Goal: Check status: Check status

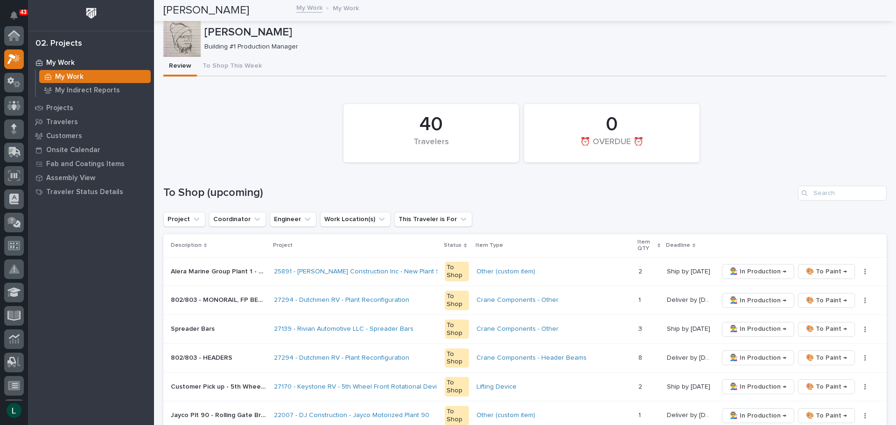
scroll to position [23, 0]
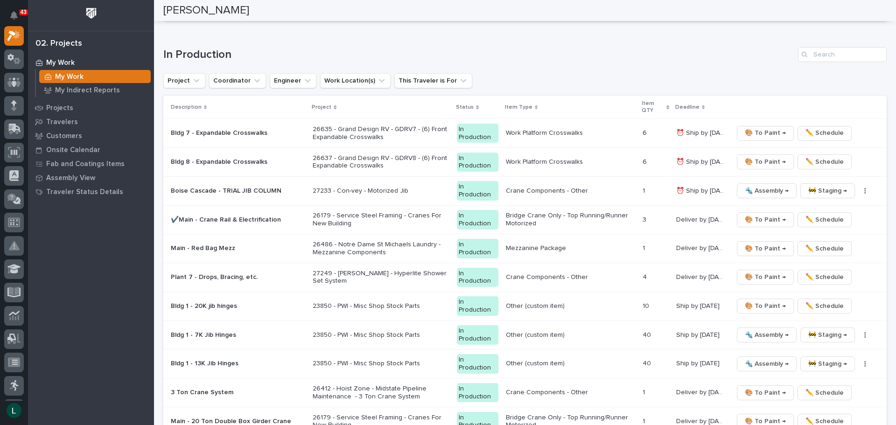
click at [486, 198] on div "In Production" at bounding box center [477, 191] width 41 height 20
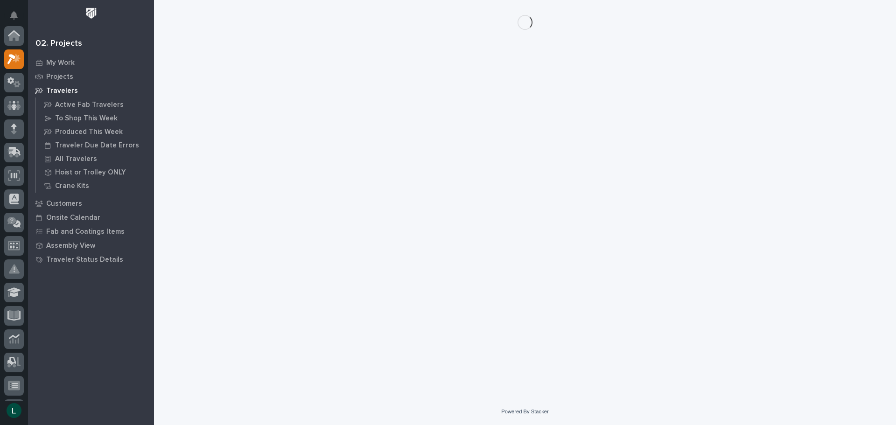
scroll to position [23, 0]
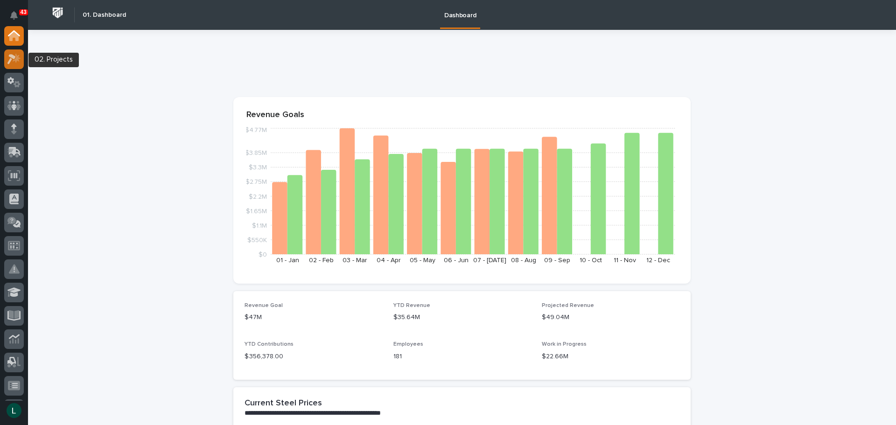
click at [16, 56] on icon at bounding box center [14, 59] width 14 height 11
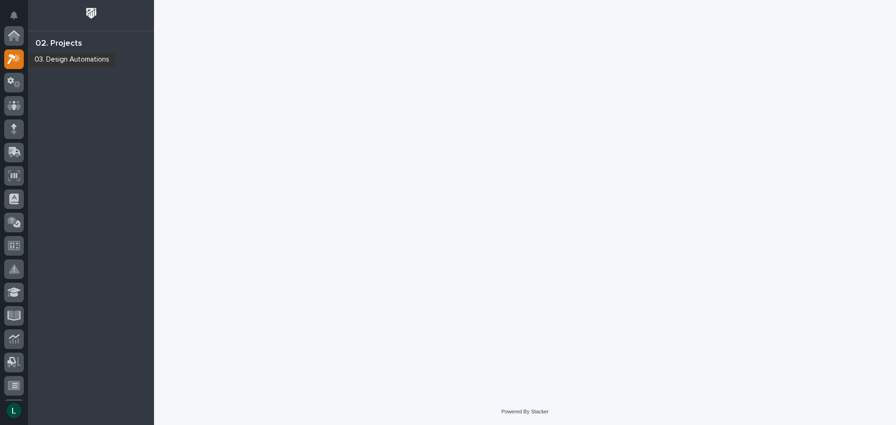
scroll to position [23, 0]
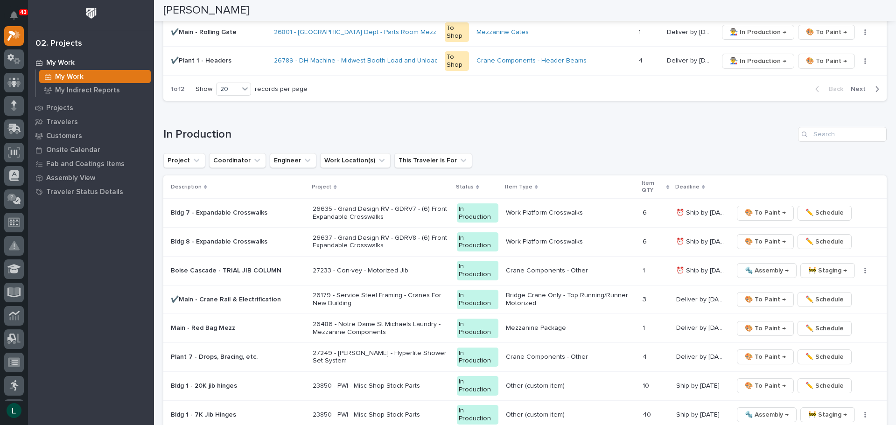
scroll to position [700, 0]
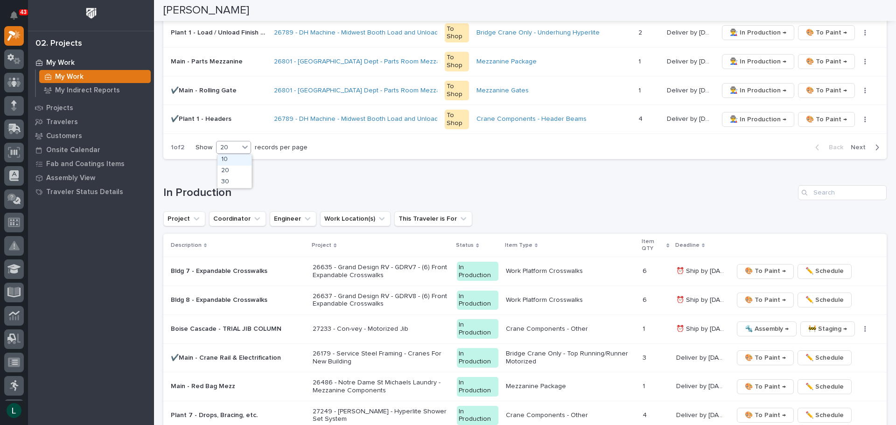
click at [228, 146] on div "20" at bounding box center [228, 148] width 22 height 10
click at [232, 181] on div "30" at bounding box center [235, 182] width 34 height 11
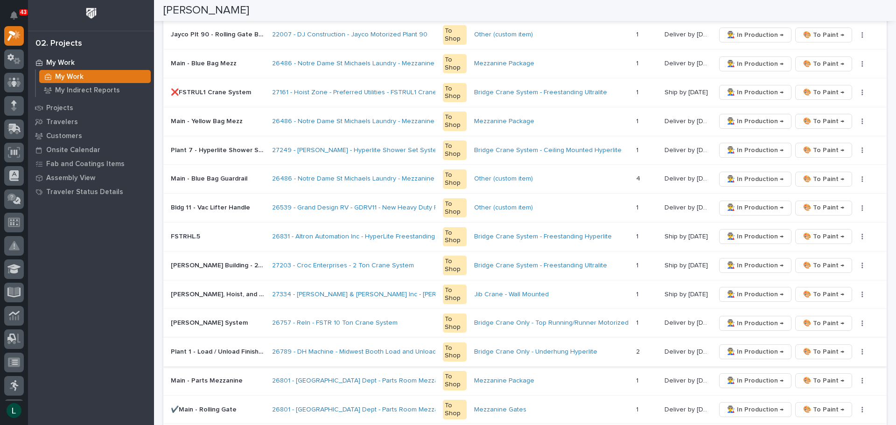
scroll to position [378, 0]
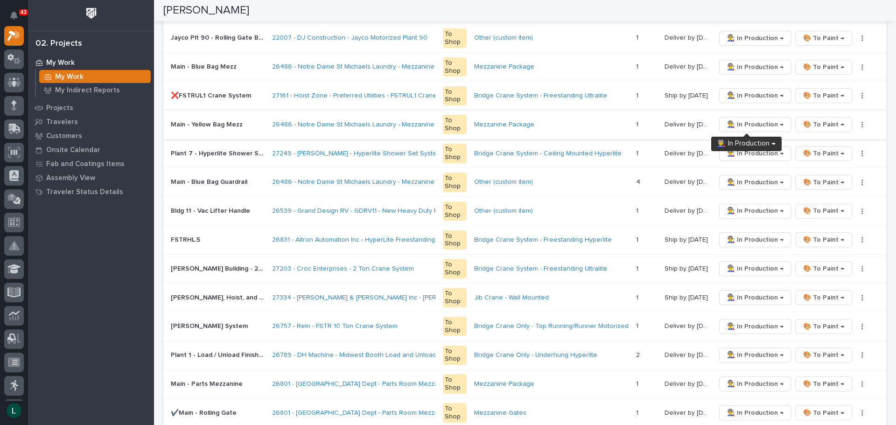
click at [755, 125] on span "👨‍🏭 In Production →" at bounding box center [755, 124] width 56 height 11
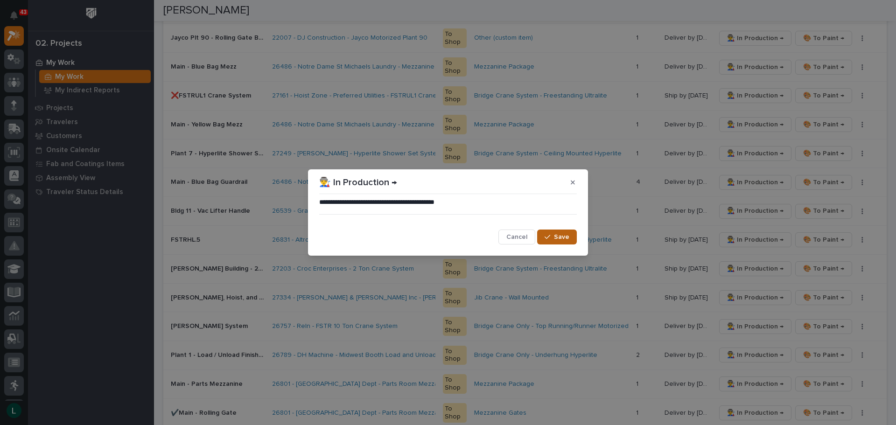
click at [559, 236] on span "Save" at bounding box center [561, 237] width 15 height 8
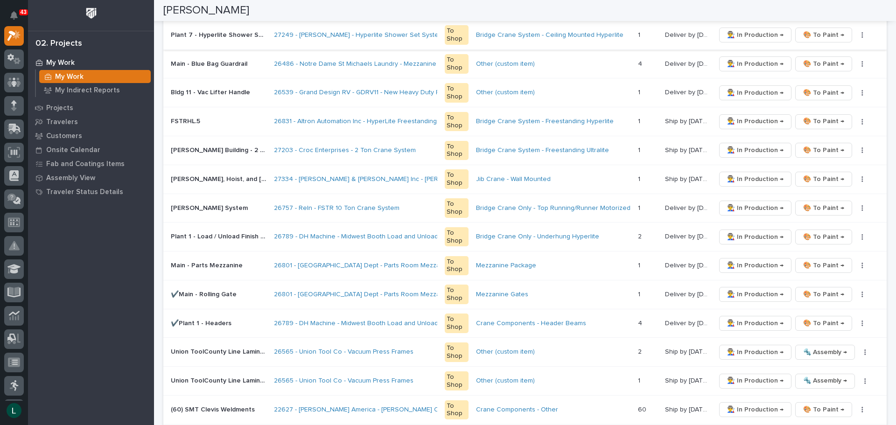
scroll to position [471, 0]
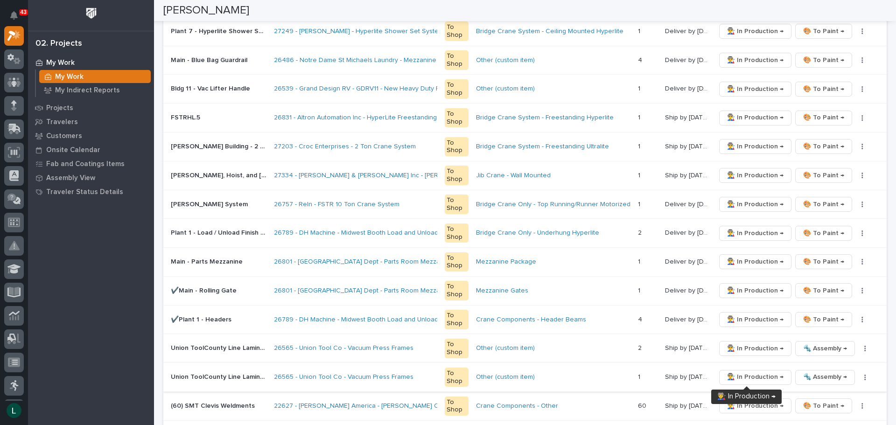
click at [746, 375] on span "👨‍🏭 In Production →" at bounding box center [755, 377] width 56 height 11
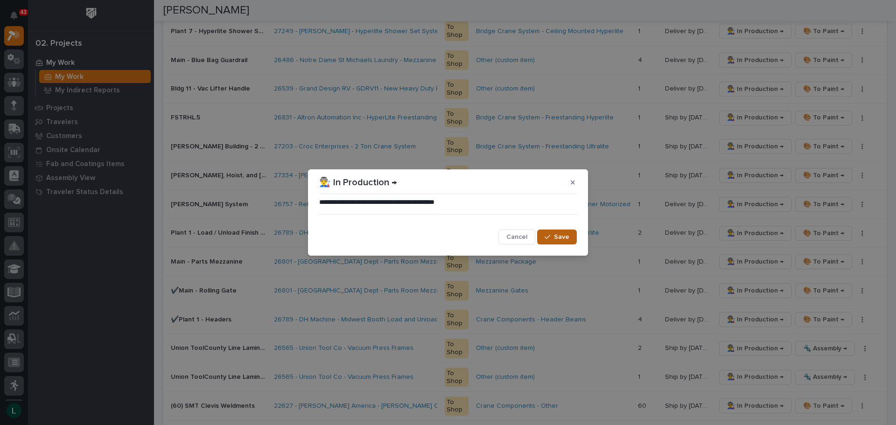
click at [557, 233] on span "Save" at bounding box center [561, 237] width 15 height 8
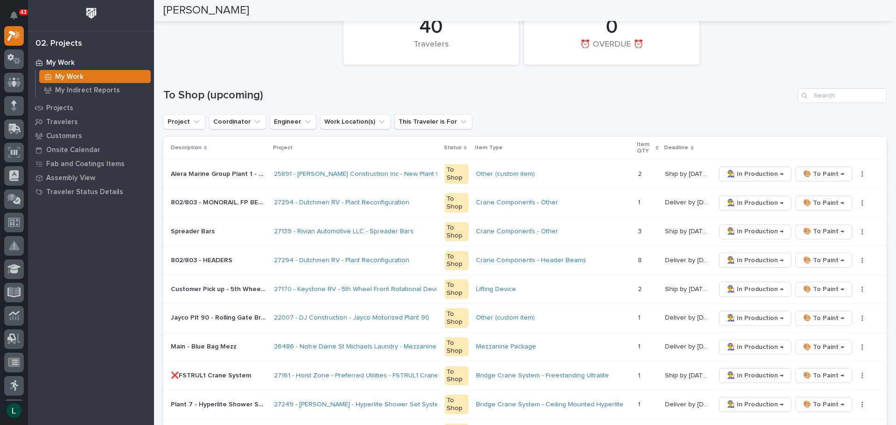
scroll to position [144, 0]
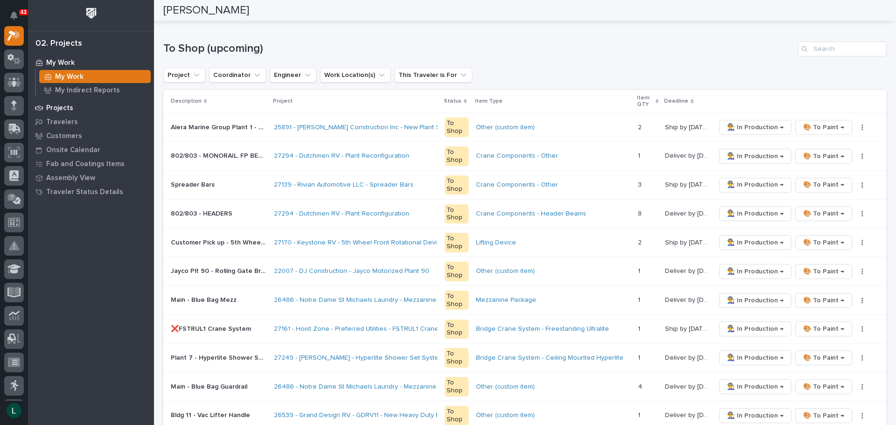
click at [63, 107] on p "Projects" at bounding box center [59, 108] width 27 height 8
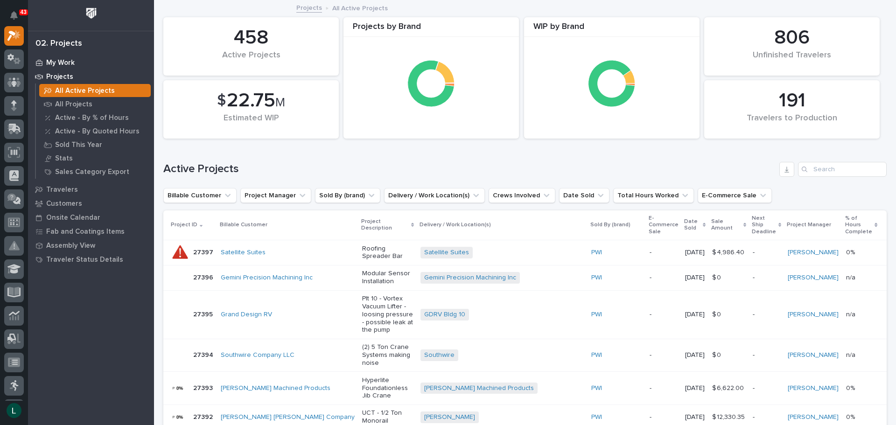
click at [50, 60] on p "My Work" at bounding box center [60, 63] width 28 height 8
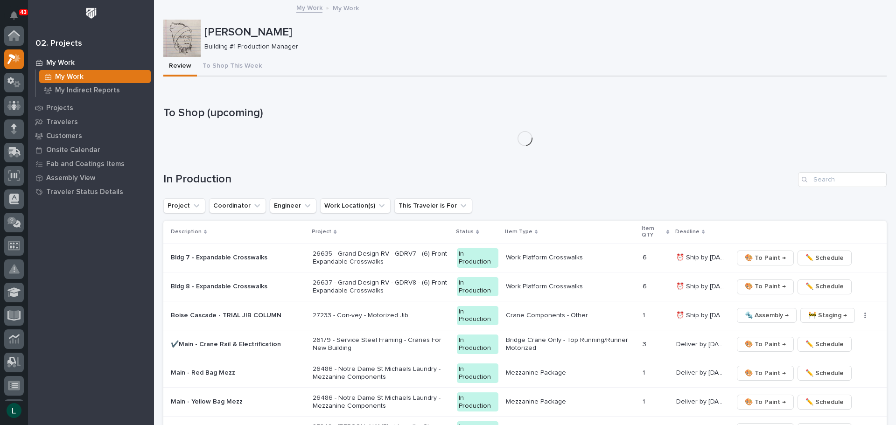
scroll to position [23, 0]
click at [53, 63] on p "My Work" at bounding box center [60, 63] width 28 height 8
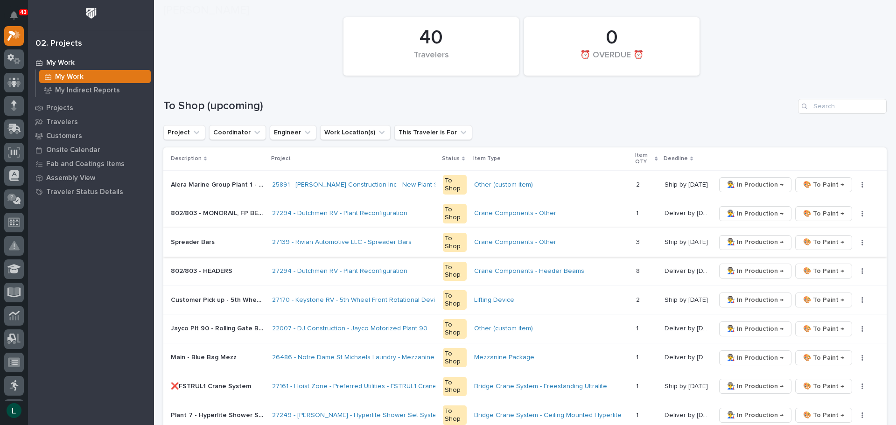
scroll to position [93, 0]
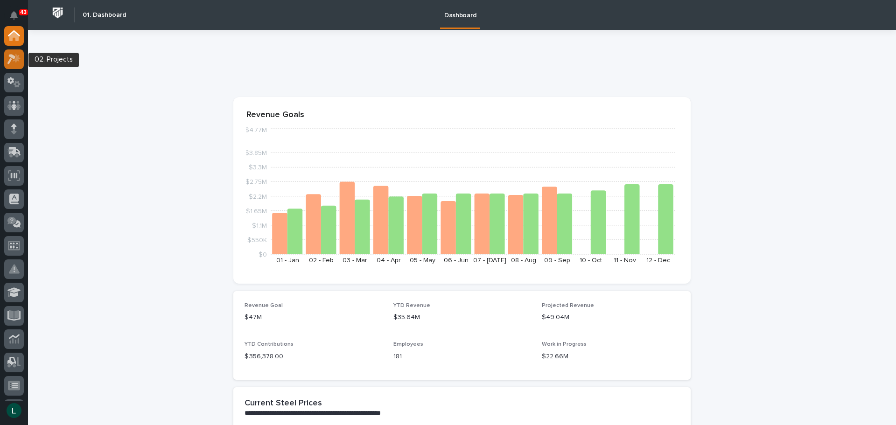
click at [12, 56] on icon at bounding box center [11, 59] width 8 height 10
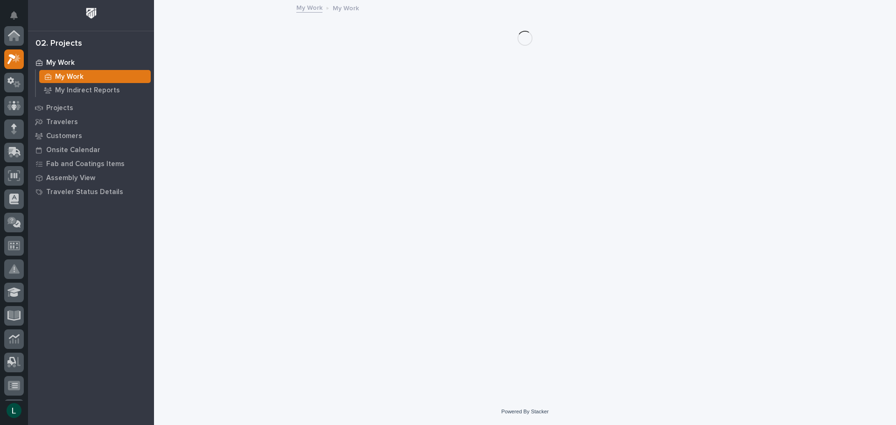
scroll to position [23, 0]
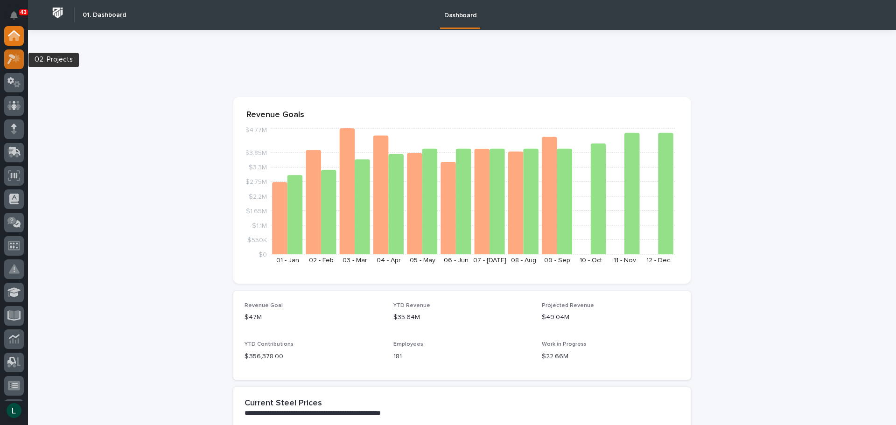
click at [15, 56] on icon at bounding box center [14, 59] width 14 height 11
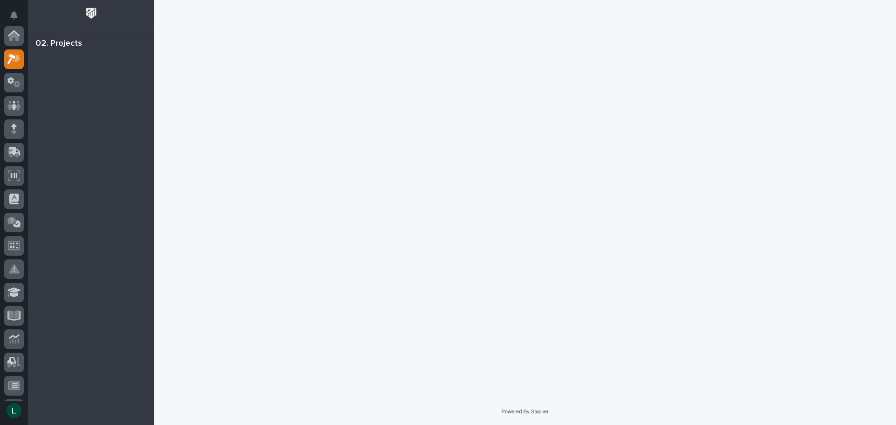
scroll to position [23, 0]
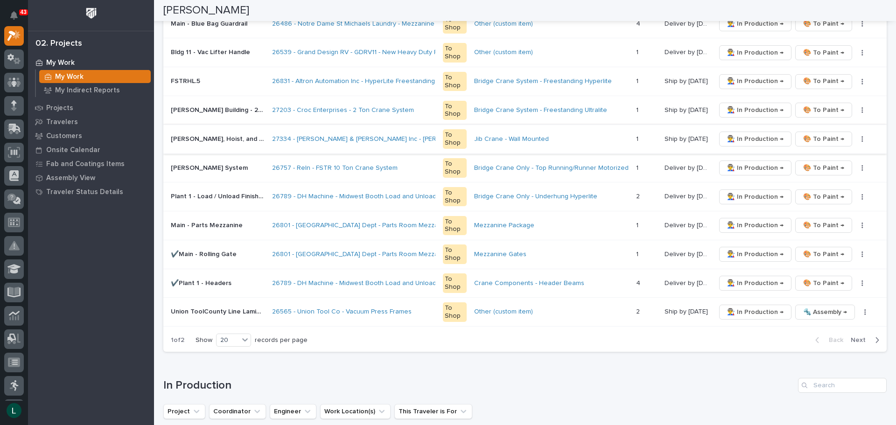
scroll to position [514, 0]
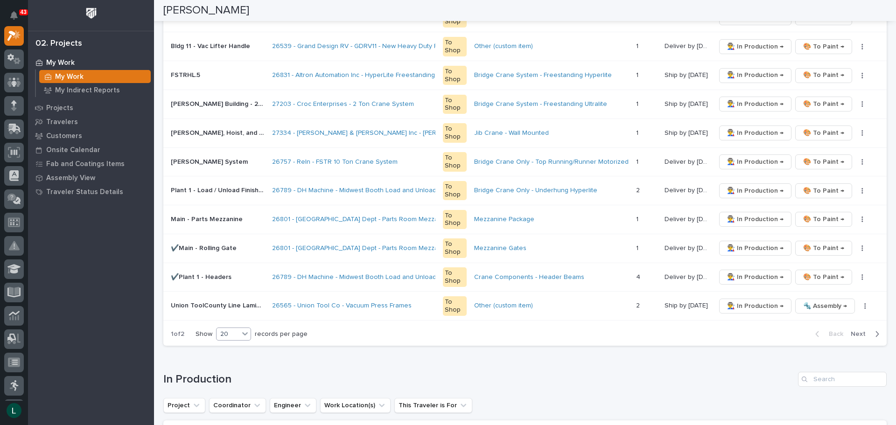
click at [237, 330] on div "20" at bounding box center [228, 335] width 22 height 10
click at [231, 367] on div "30" at bounding box center [235, 369] width 34 height 11
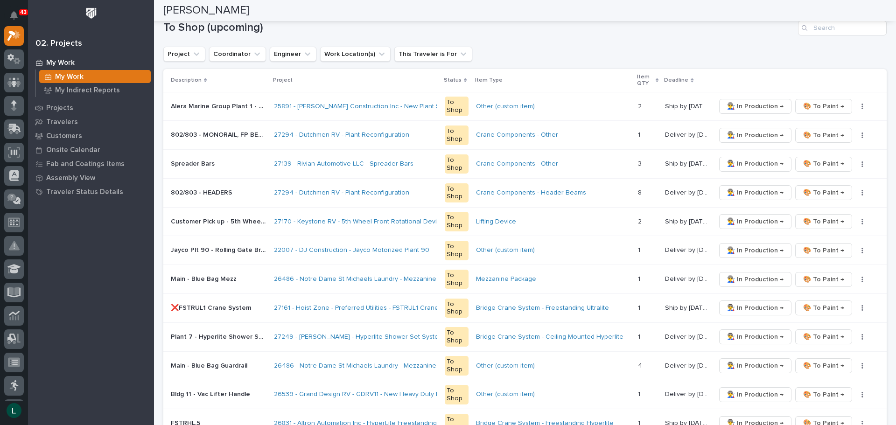
scroll to position [47, 0]
